Goal: Transaction & Acquisition: Purchase product/service

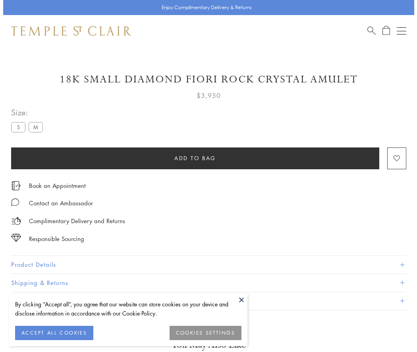
scroll to position [34, 0]
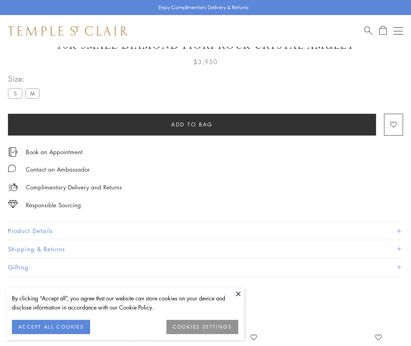
click at [192, 124] on span "Add to bag" at bounding box center [192, 124] width 42 height 9
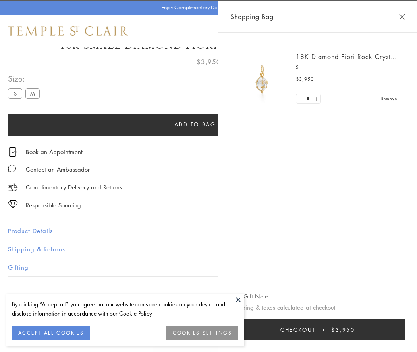
click at [371, 330] on button "Checkout $3,950" at bounding box center [317, 330] width 175 height 21
